Goal: Information Seeking & Learning: Learn about a topic

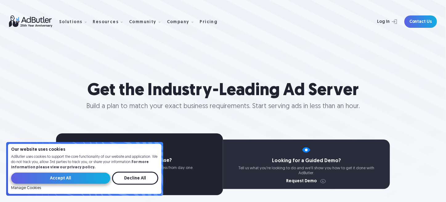
click at [92, 179] on input "Accept All" at bounding box center [60, 177] width 99 height 11
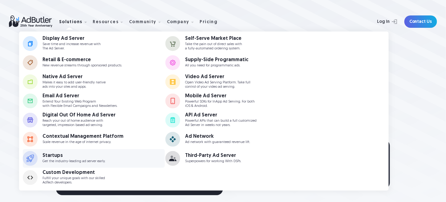
click at [52, 159] on p "Get the industry-leading ad server early." at bounding box center [74, 161] width 63 height 4
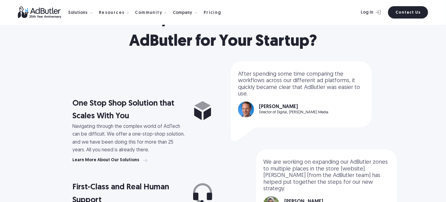
scroll to position [462, 0]
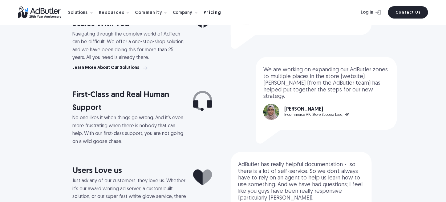
click at [204, 11] on div "Pricing" at bounding box center [213, 13] width 18 height 4
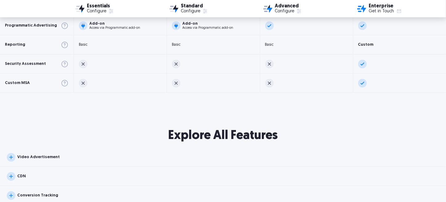
scroll to position [586, 0]
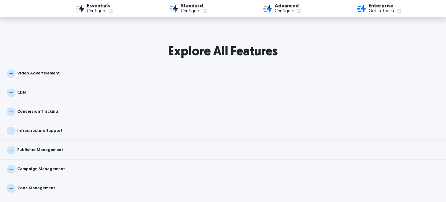
click at [56, 74] on div "Video Advertisement" at bounding box center [223, 73] width 446 height 19
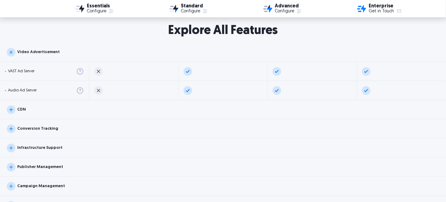
scroll to position [647, 0]
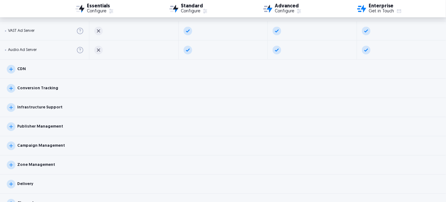
click at [56, 74] on div "CDN" at bounding box center [223, 69] width 446 height 19
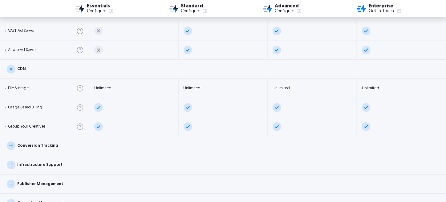
click at [49, 142] on div "Conversion Tracking" at bounding box center [32, 145] width 51 height 9
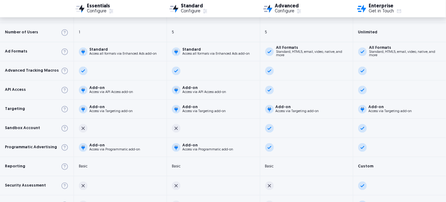
scroll to position [370, 0]
